Goal: Book appointment/travel/reservation

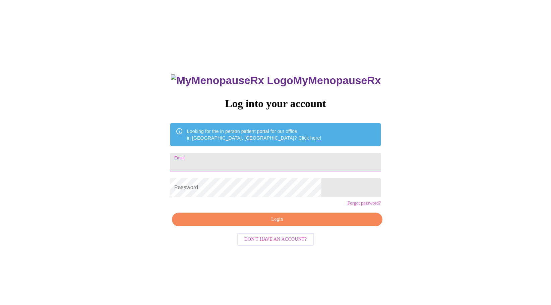
click at [305, 162] on input "Email" at bounding box center [275, 162] width 210 height 19
type input "[EMAIL_ADDRESS][DOMAIN_NAME]"
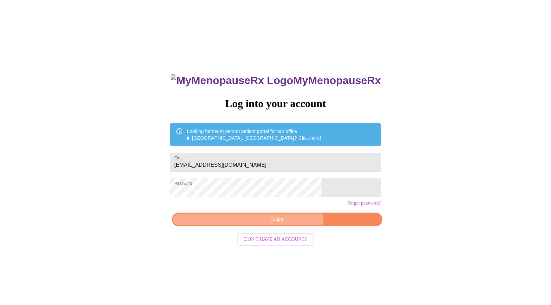
click at [263, 224] on span "Login" at bounding box center [277, 219] width 195 height 8
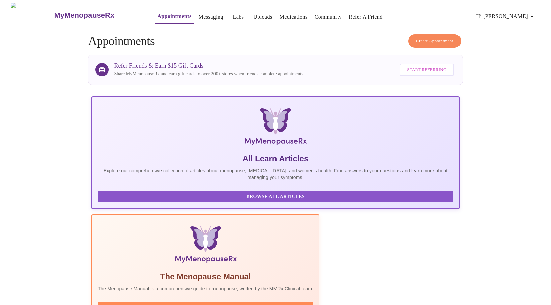
click at [425, 39] on span "Create Appointment" at bounding box center [435, 41] width 38 height 8
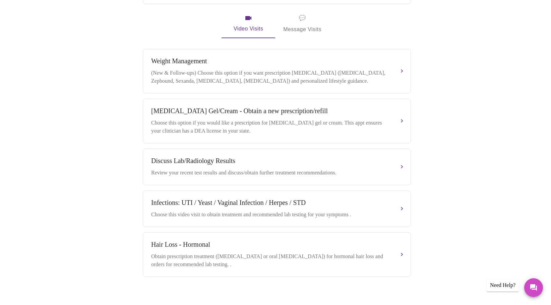
scroll to position [262, 0]
